Goal: Information Seeking & Learning: Find specific fact

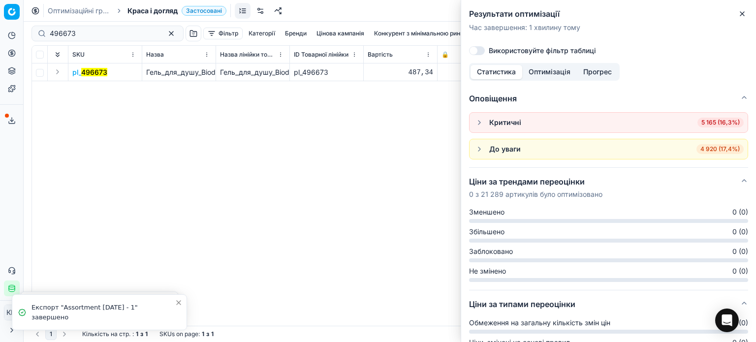
click at [747, 18] on button "Close" at bounding box center [743, 14] width 12 height 12
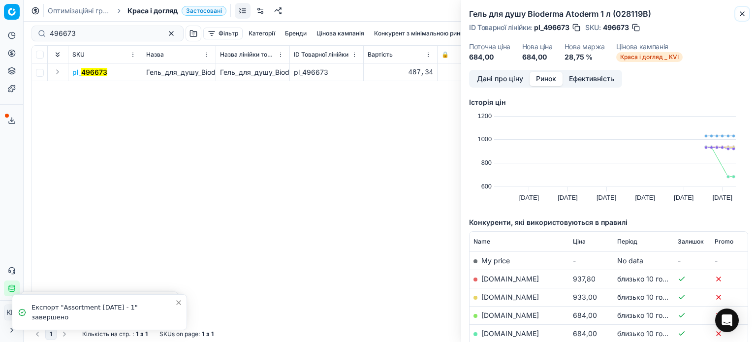
click at [747, 15] on button "Close" at bounding box center [743, 14] width 12 height 12
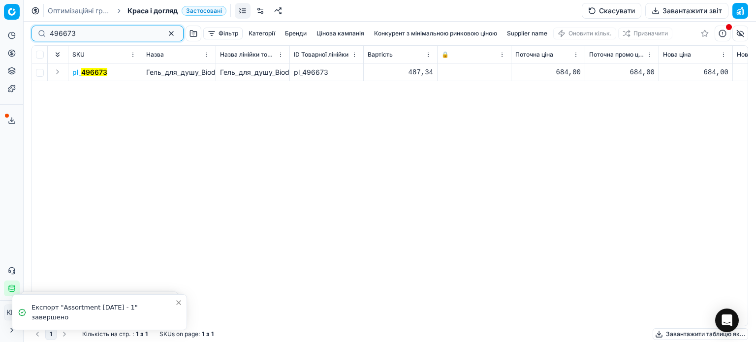
drag, startPoint x: 39, startPoint y: 32, endPoint x: 33, endPoint y: 31, distance: 5.9
click at [33, 31] on div "496673" at bounding box center [108, 34] width 152 height 16
paste input "157611"
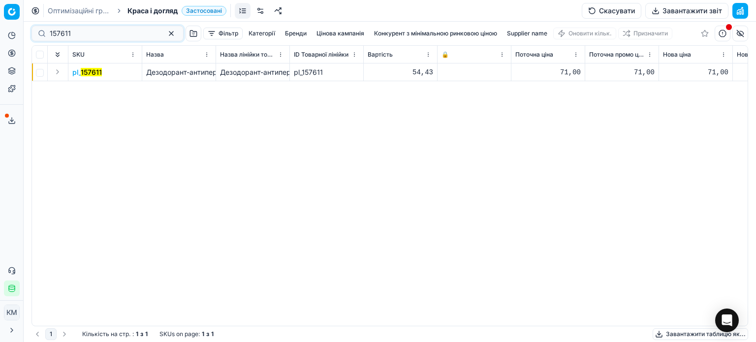
click at [94, 70] on mark "157611" at bounding box center [91, 72] width 21 height 8
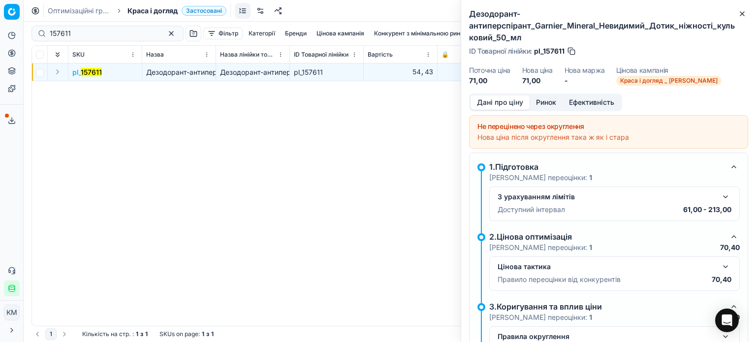
click at [545, 106] on button "Ринок" at bounding box center [546, 103] width 33 height 14
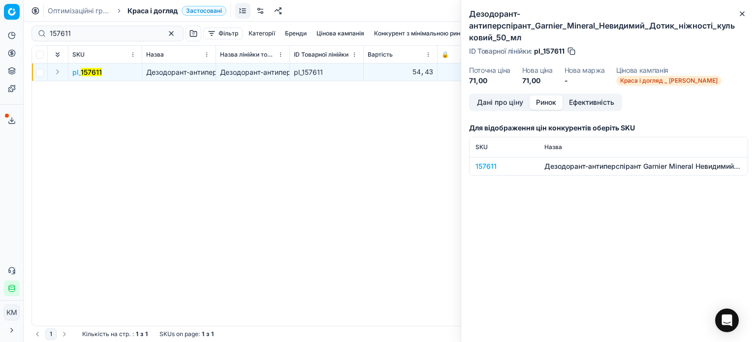
click at [490, 164] on div "157611" at bounding box center [504, 167] width 57 height 10
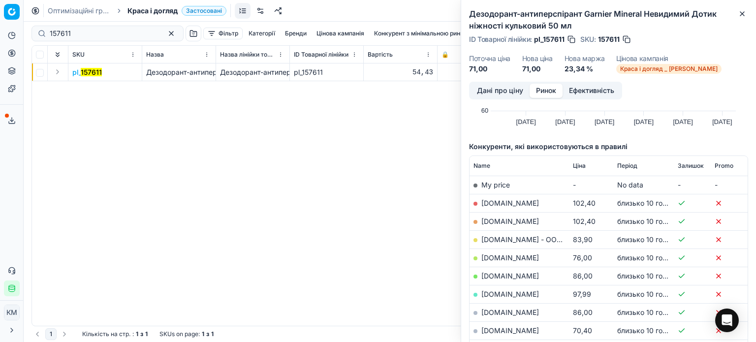
scroll to position [98, 0]
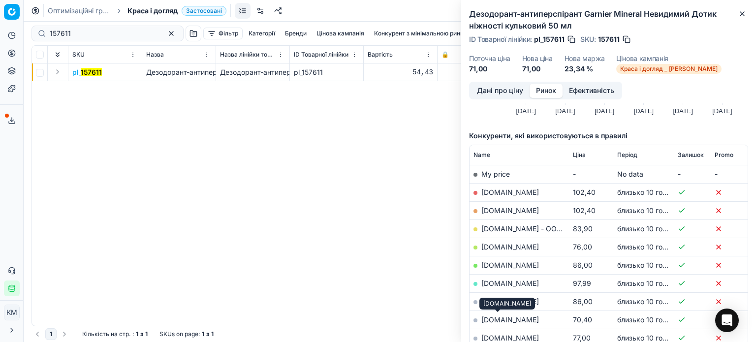
click at [510, 316] on link "[DOMAIN_NAME]" at bounding box center [511, 320] width 58 height 8
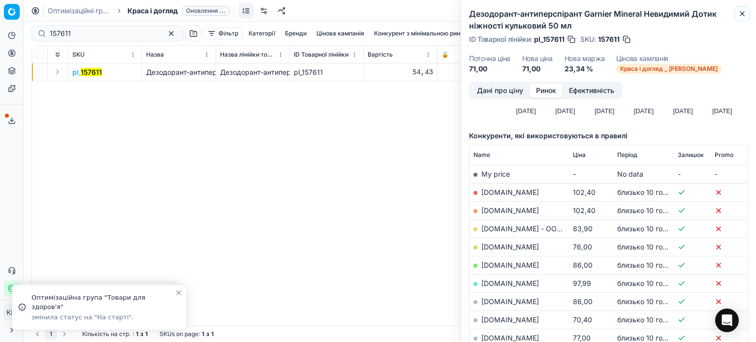
click at [744, 18] on button "Close" at bounding box center [743, 14] width 12 height 12
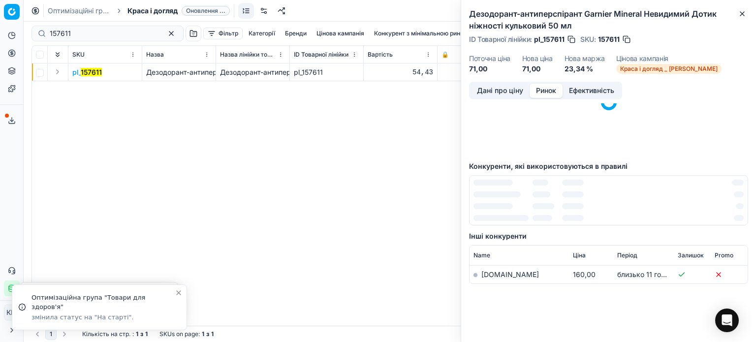
scroll to position [0, 0]
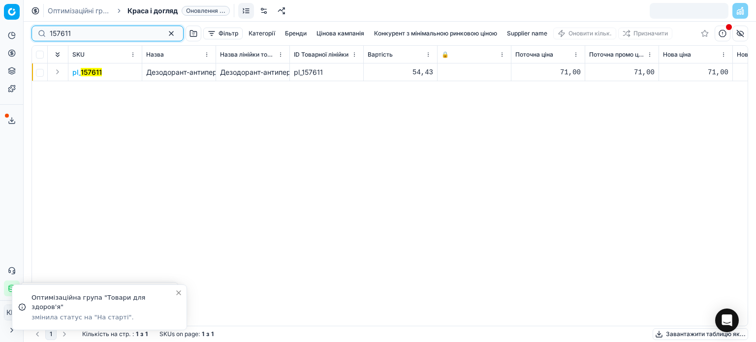
drag, startPoint x: 95, startPoint y: 34, endPoint x: 0, endPoint y: 25, distance: 95.5
click at [0, 25] on div "Pricing platform Аналітика Цінова оптимізація Асортимент продукції Шаблони Серв…" at bounding box center [378, 171] width 756 height 342
paste input "324998"
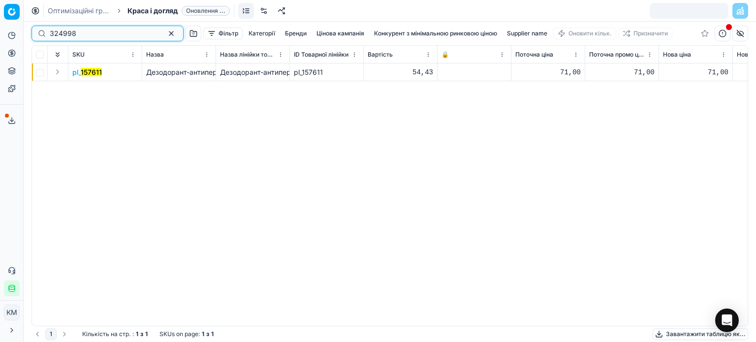
type input "324998"
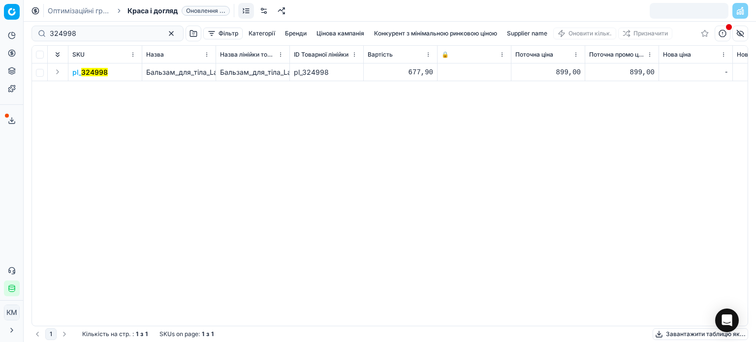
click at [101, 70] on mark "324998" at bounding box center [94, 72] width 27 height 8
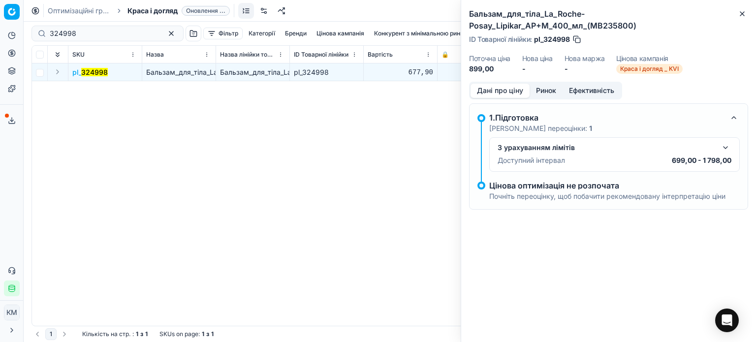
click at [544, 93] on button "Ринок" at bounding box center [546, 91] width 33 height 14
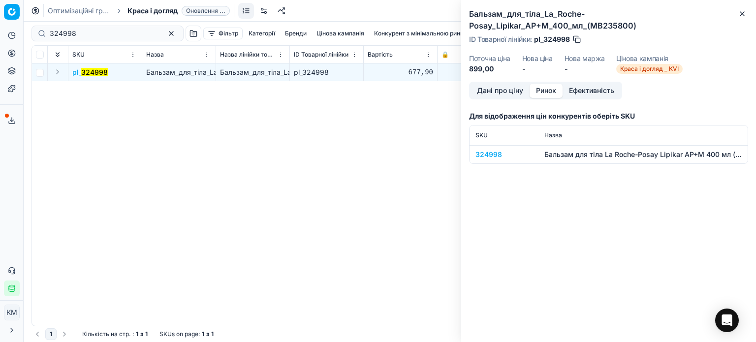
click at [496, 155] on div "324998" at bounding box center [504, 155] width 57 height 10
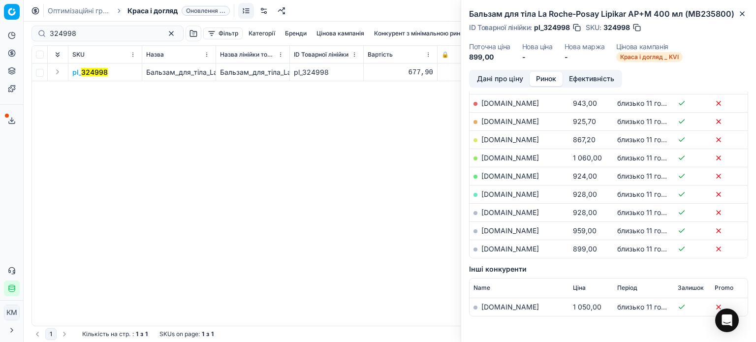
scroll to position [197, 0]
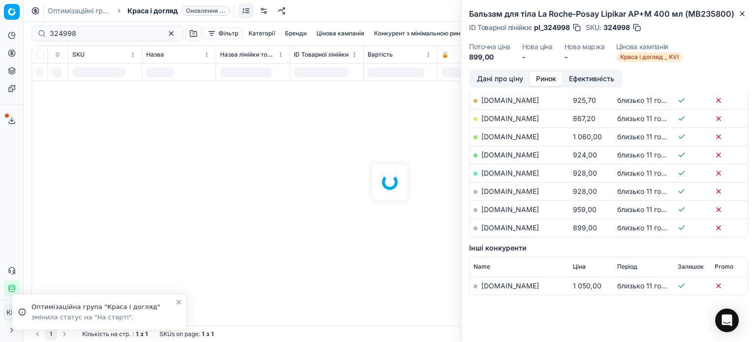
click at [509, 227] on link "[DOMAIN_NAME]" at bounding box center [511, 228] width 58 height 8
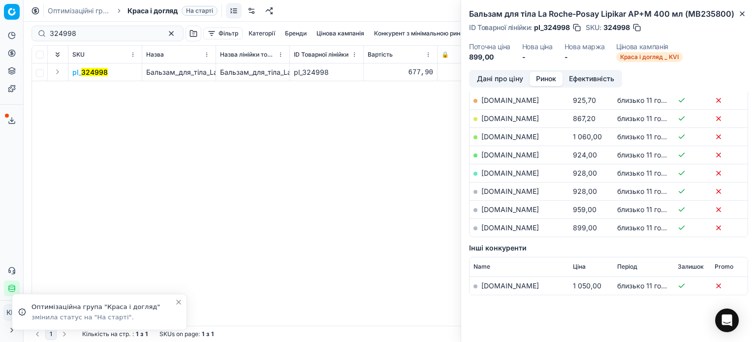
scroll to position [148, 0]
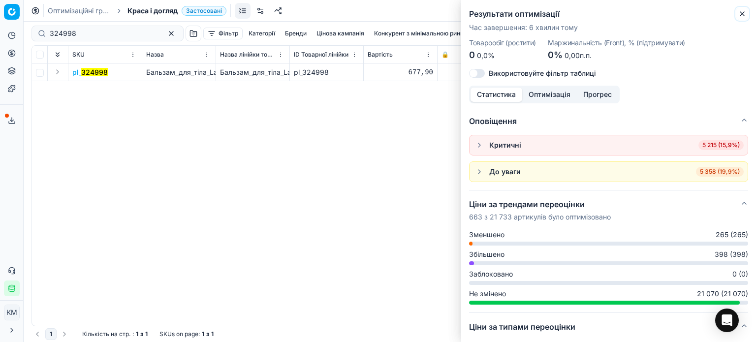
click at [743, 14] on icon "button" at bounding box center [743, 14] width 8 height 8
